Goal: Understand process/instructions: Learn about a topic

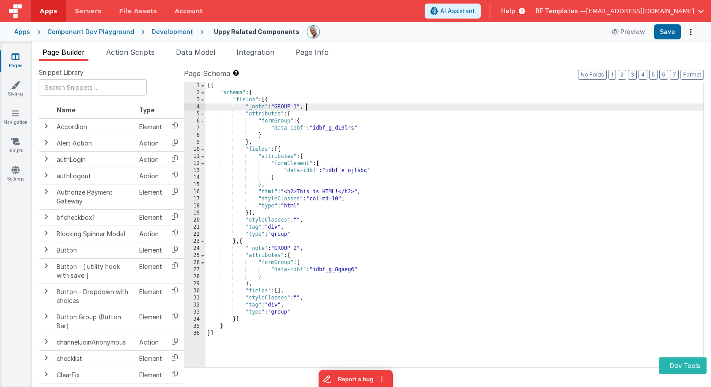
click at [321, 107] on div "[{ "schema" : { "fields" : [{ "_note" : "GROUP 1" , "attributes" : { "formGroup…" at bounding box center [455, 231] width 498 height 299
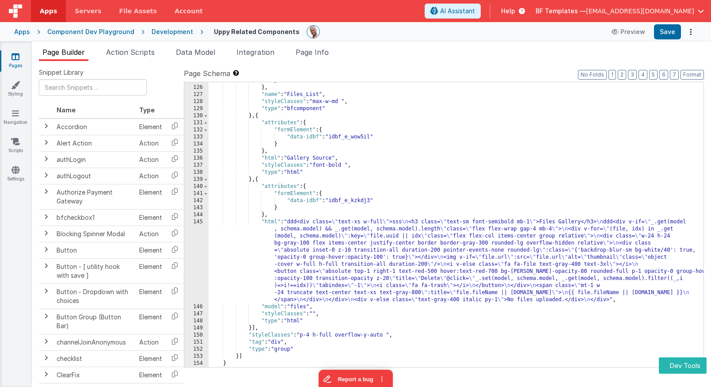
scroll to position [1123, 0]
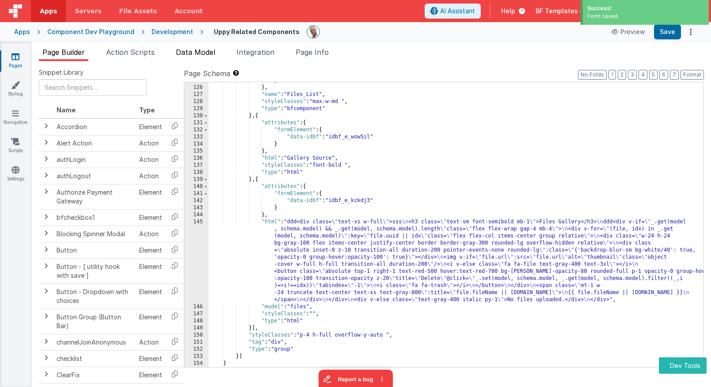
click at [198, 56] on li "Data Model" at bounding box center [195, 54] width 46 height 14
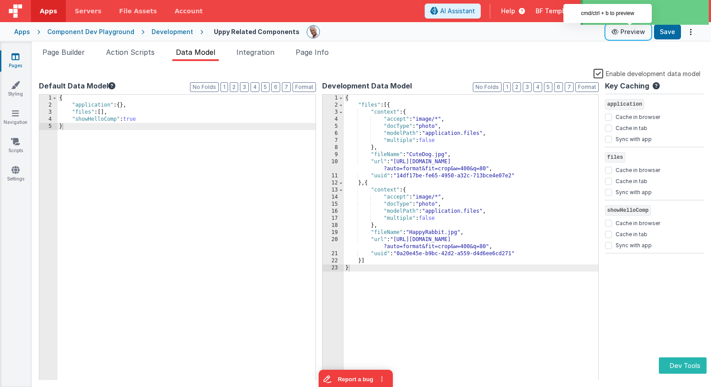
click at [633, 30] on button "Preview" at bounding box center [628, 32] width 44 height 14
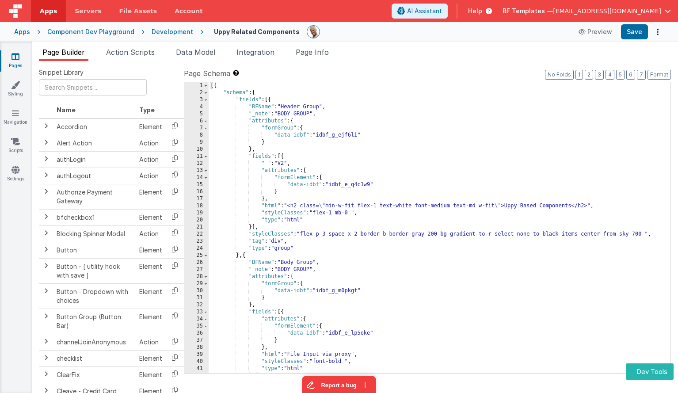
click at [21, 31] on div "Apps" at bounding box center [22, 31] width 16 height 9
